Goal: Task Accomplishment & Management: Manage account settings

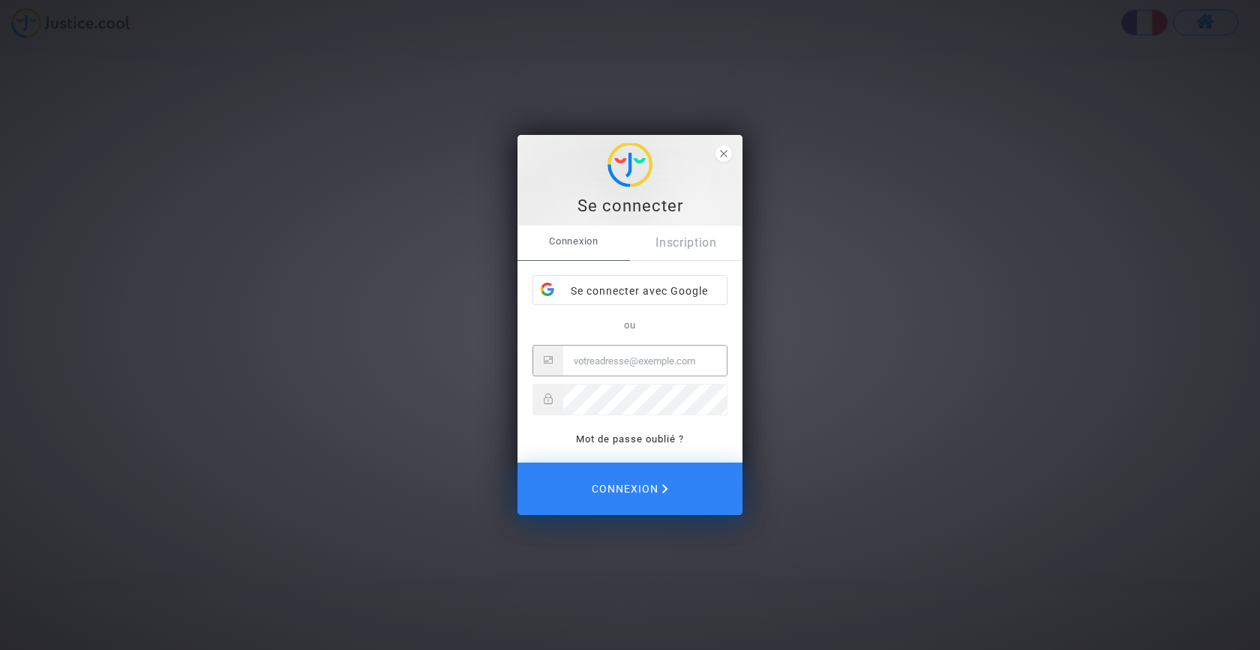
type input "[EMAIL_ADDRESS][DOMAIN_NAME]"
click at [630, 489] on button "Connexion" at bounding box center [629, 489] width 225 height 52
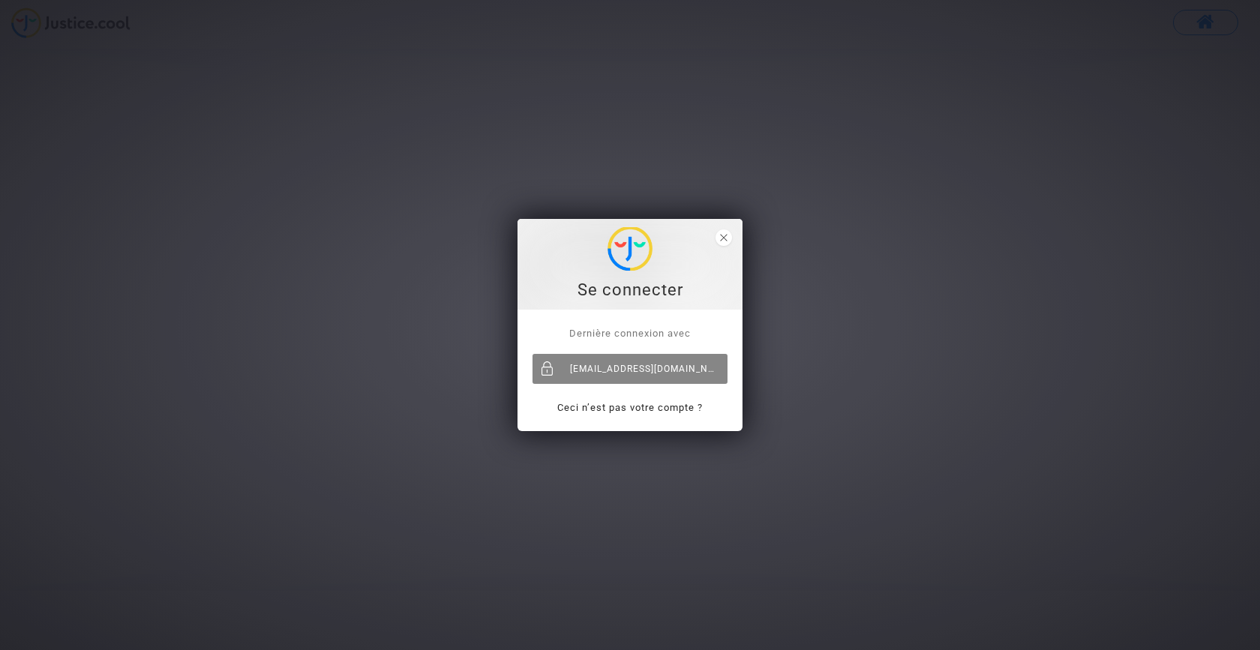
click at [640, 371] on div "[EMAIL_ADDRESS][DOMAIN_NAME]" at bounding box center [629, 369] width 195 height 30
click at [724, 236] on icon "close" at bounding box center [723, 237] width 7 height 7
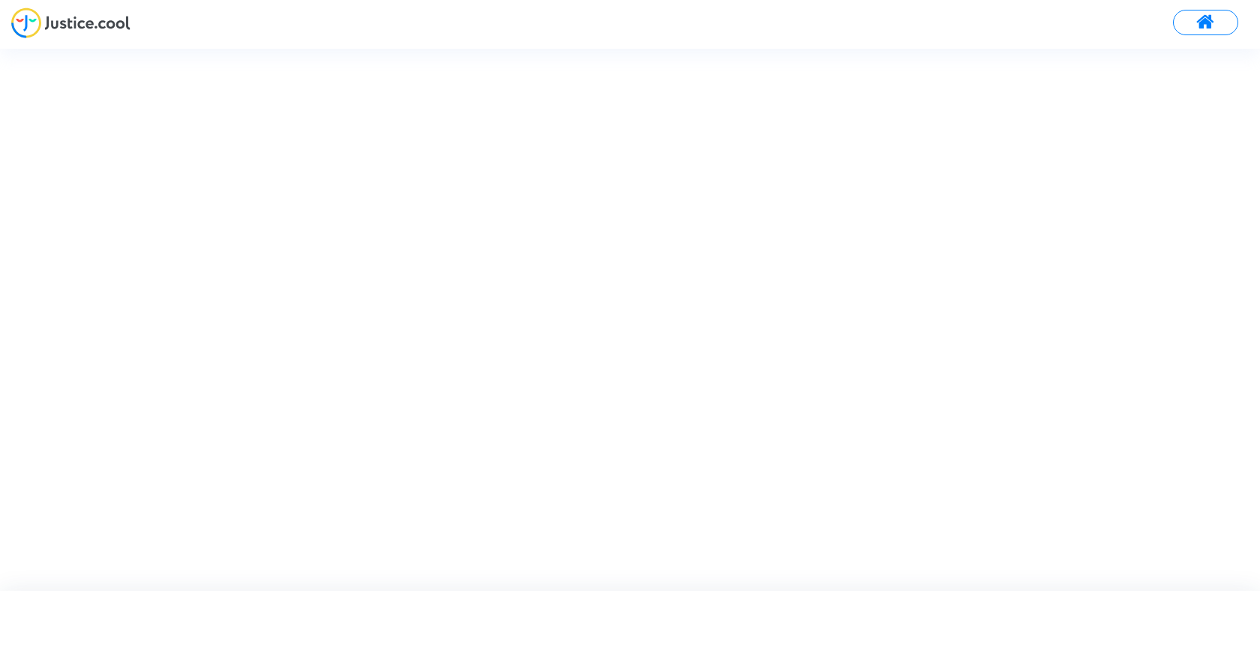
click at [1210, 20] on span at bounding box center [1205, 22] width 19 height 19
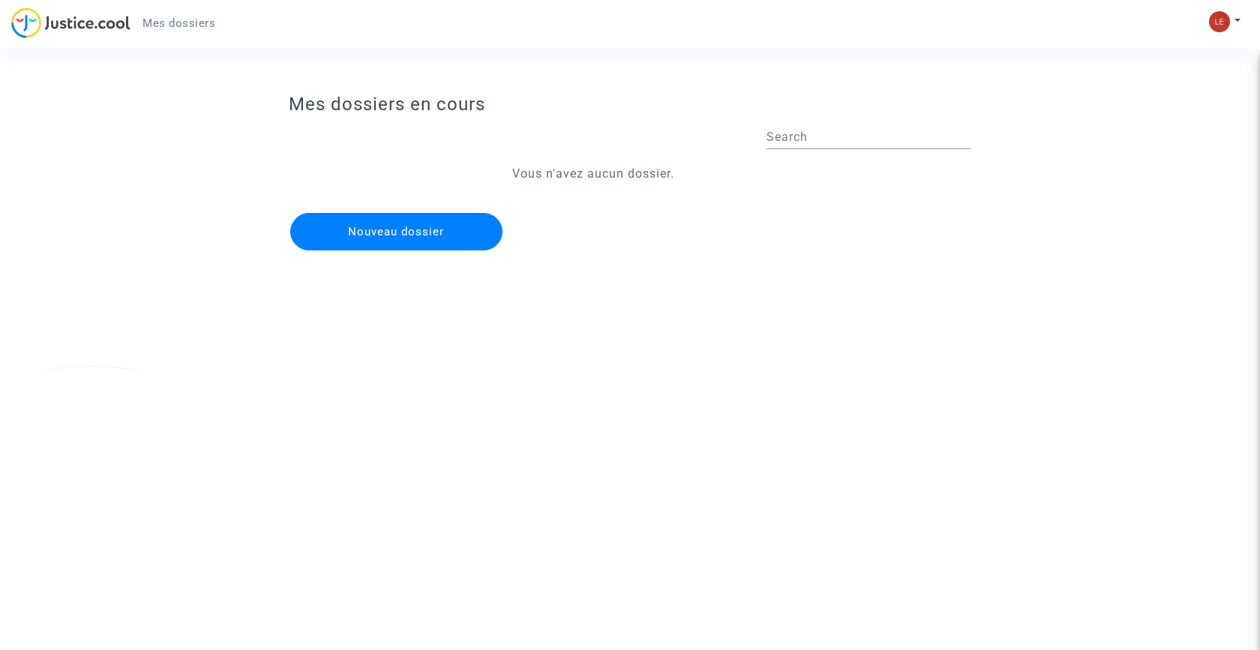
click at [70, 24] on img at bounding box center [70, 22] width 119 height 31
click at [1236, 35] on div "Mon profil Paramètres Déconnexion" at bounding box center [1228, 28] width 40 height 37
click at [1236, 16] on button at bounding box center [1224, 21] width 33 height 22
click at [1191, 54] on link "Mon profil" at bounding box center [1181, 53] width 118 height 24
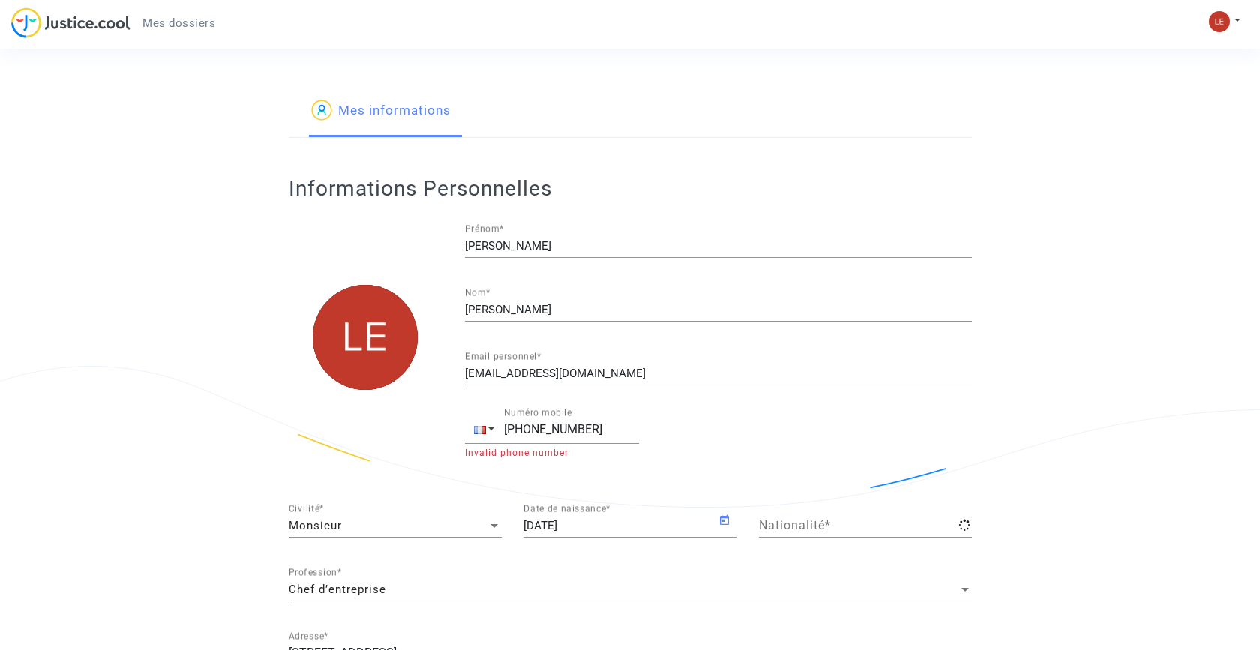
type input "française"
click at [90, 24] on img at bounding box center [70, 22] width 119 height 31
click at [1246, 17] on div "Mon profil Paramètres Déconnexion" at bounding box center [1228, 28] width 40 height 37
click at [1237, 19] on button at bounding box center [1224, 21] width 33 height 22
click at [1180, 97] on link "Déconnexion" at bounding box center [1181, 101] width 118 height 24
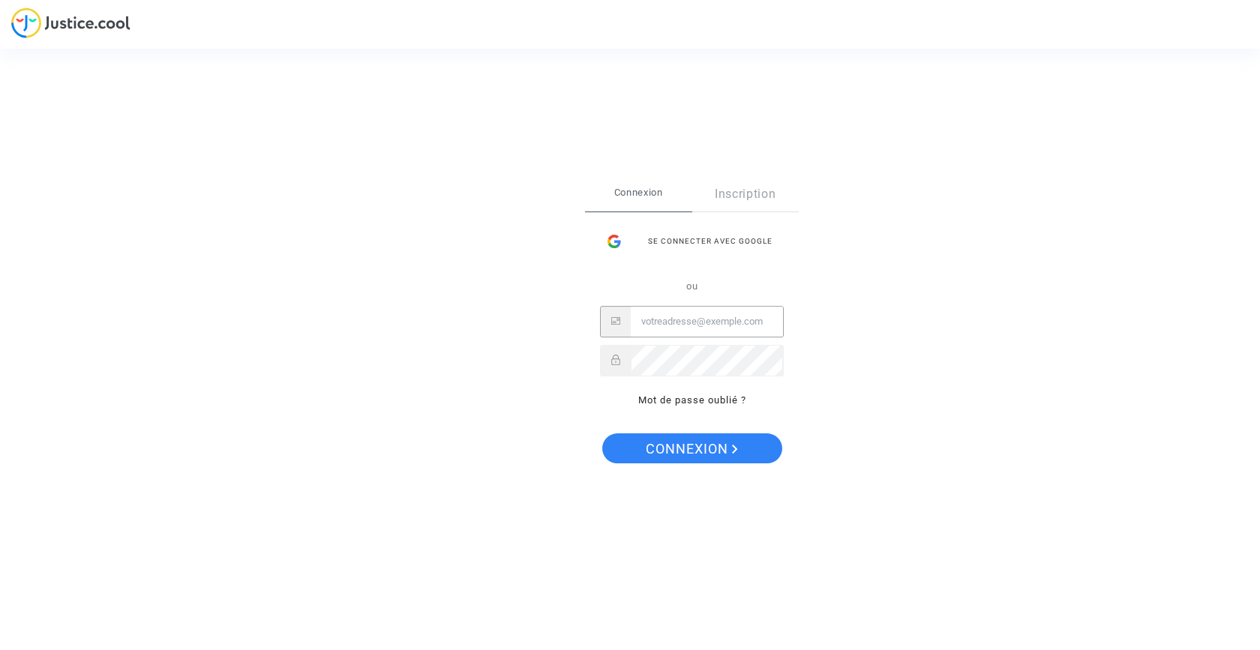
type input "lemounierflorian@yahoo.fr"
click at [691, 448] on button "Connexion" at bounding box center [692, 448] width 180 height 30
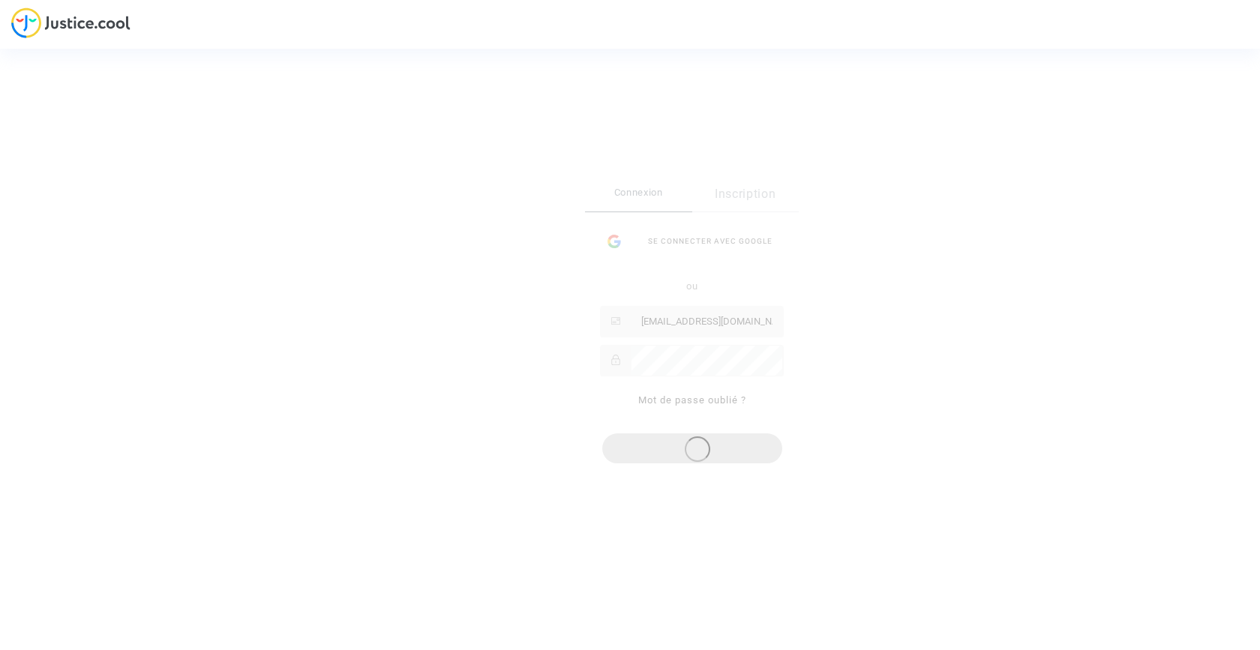
click at [709, 316] on div "Connexion Inscription Se connecter avec Google ou lemounierflorian@yahoo.fr Mot…" at bounding box center [692, 300] width 214 height 247
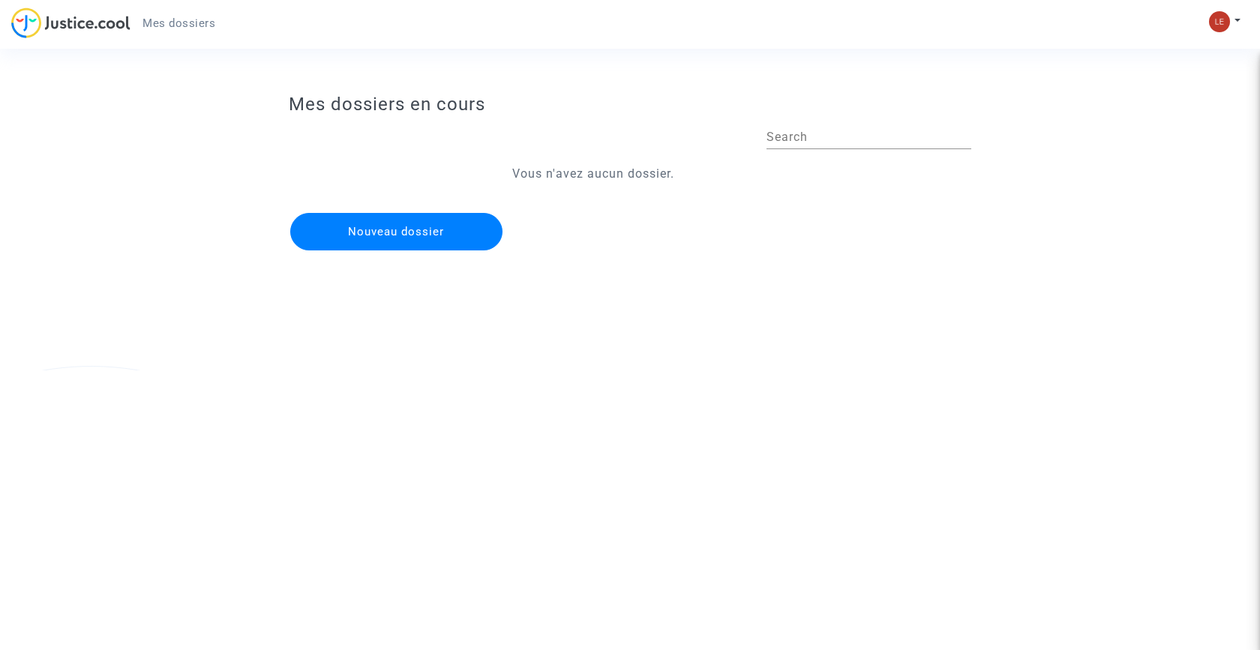
click at [1208, 17] on button at bounding box center [1224, 21] width 33 height 22
click at [64, 23] on img at bounding box center [70, 22] width 119 height 31
click at [1236, 23] on button at bounding box center [1224, 21] width 33 height 22
click at [1171, 111] on link "Déconnexion" at bounding box center [1181, 101] width 118 height 24
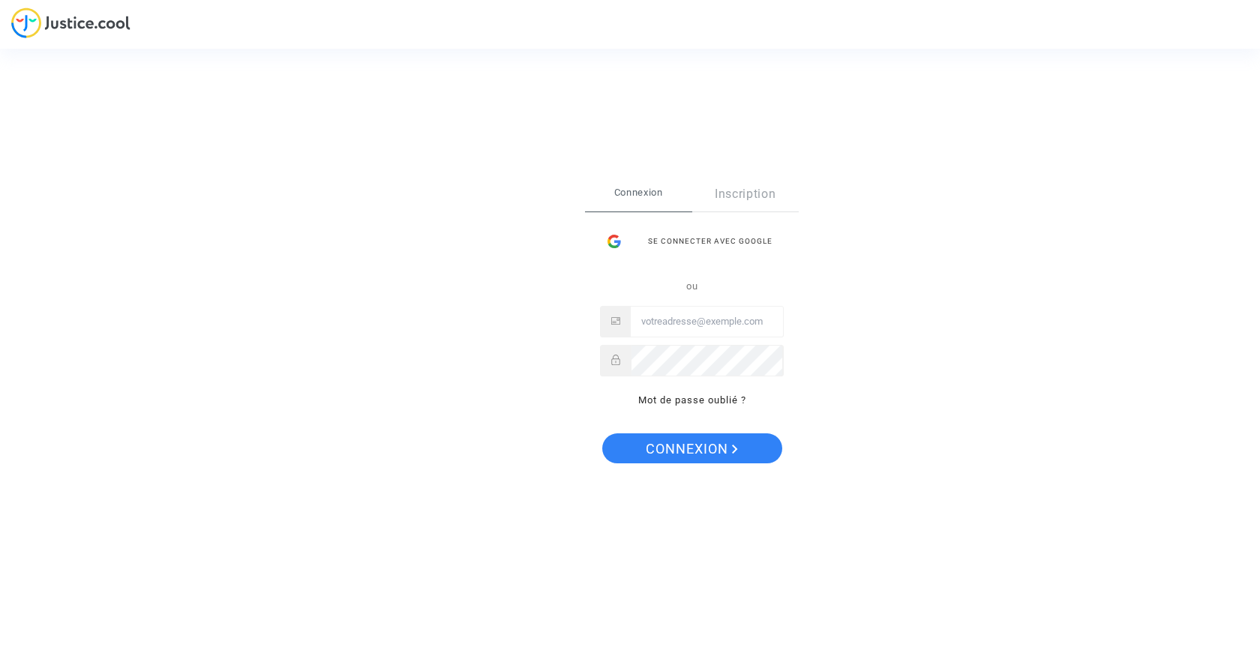
type input "[EMAIL_ADDRESS][DOMAIN_NAME]"
click at [703, 433] on span "Connexion" at bounding box center [692, 448] width 92 height 31
